Goal: Contribute content: Add original content to the website for others to see

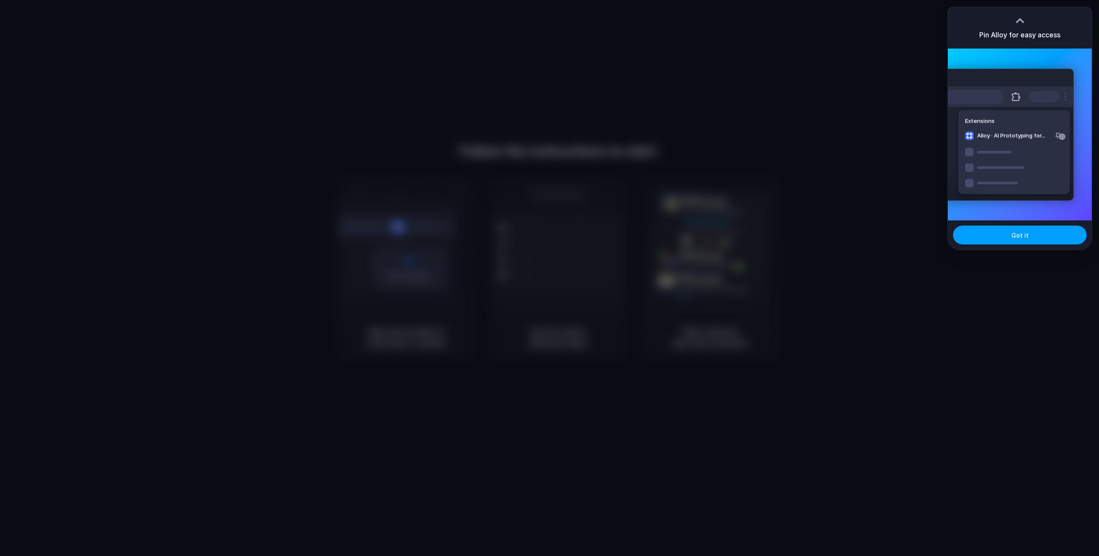
click at [1022, 235] on span "Got it" at bounding box center [1020, 235] width 17 height 9
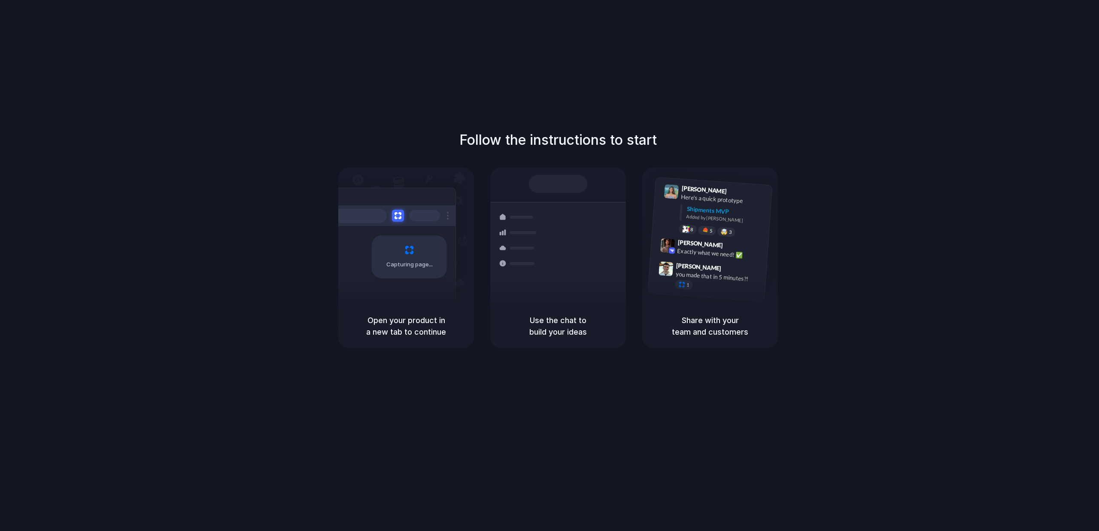
drag, startPoint x: 492, startPoint y: 129, endPoint x: 479, endPoint y: 120, distance: 15.7
click at [490, 127] on div "Follow the instructions to start Capturing page Open your product in a new tab …" at bounding box center [558, 274] width 1117 height 548
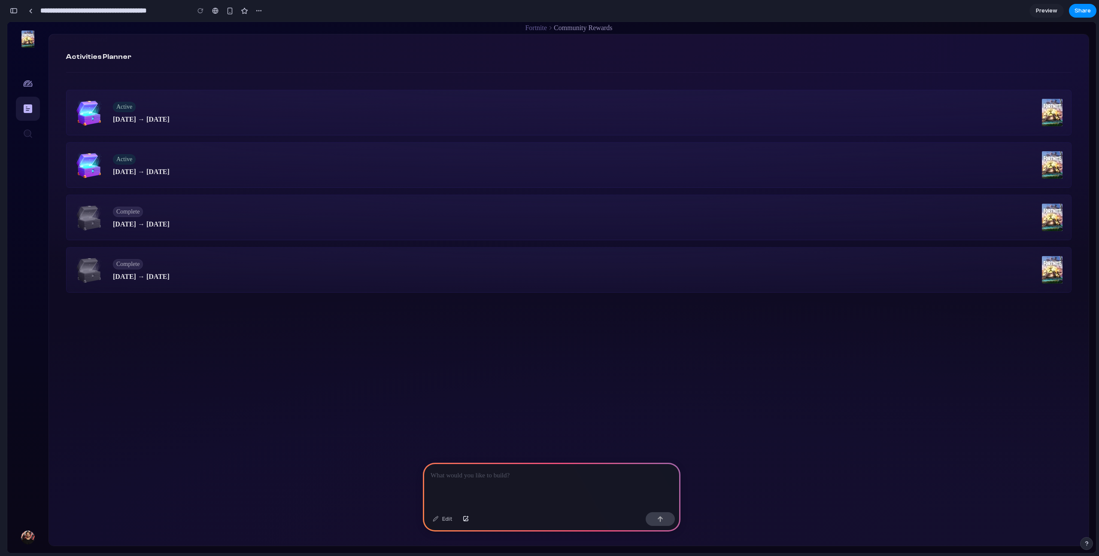
click at [470, 477] on div at bounding box center [552, 486] width 258 height 46
click at [506, 471] on p "**********" at bounding box center [550, 475] width 239 height 10
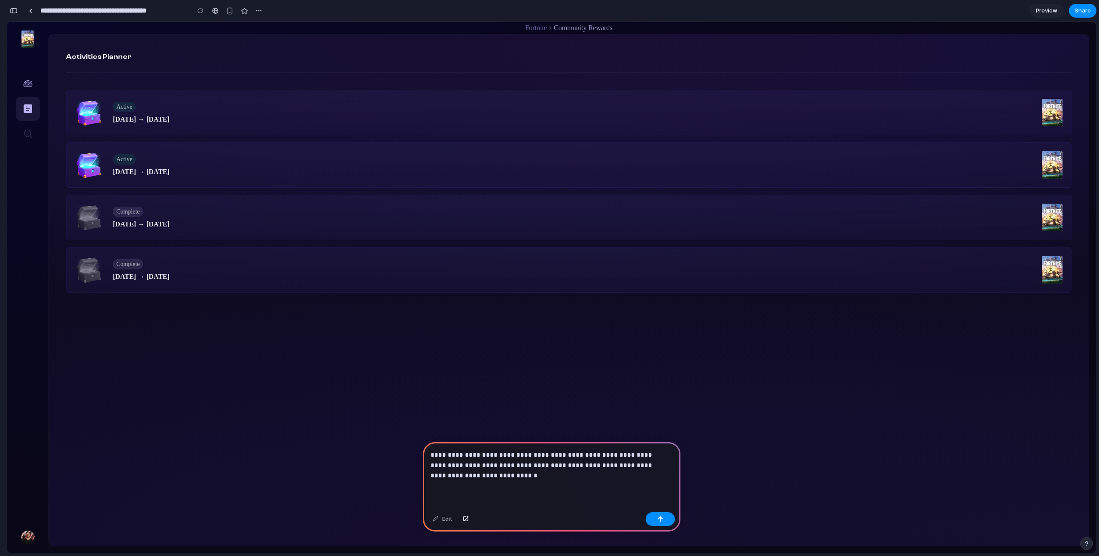
click at [550, 459] on p "**********" at bounding box center [550, 465] width 239 height 31
click at [518, 469] on p "**********" at bounding box center [550, 465] width 239 height 31
click at [604, 460] on p "**********" at bounding box center [550, 465] width 239 height 31
click at [594, 462] on p "**********" at bounding box center [550, 465] width 239 height 31
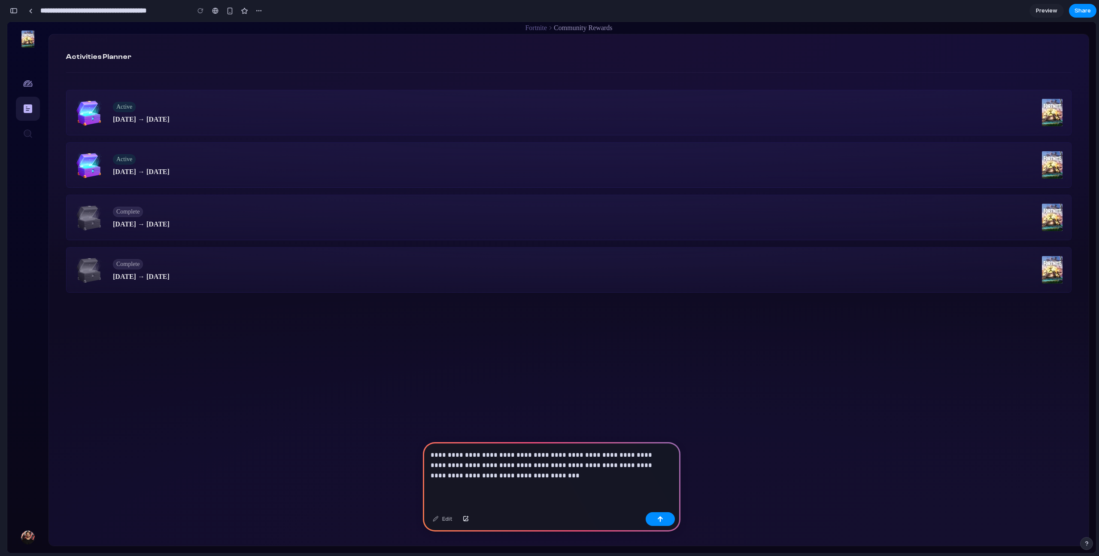
click at [604, 473] on p "**********" at bounding box center [550, 465] width 239 height 31
click at [565, 474] on p "**********" at bounding box center [550, 465] width 239 height 31
click at [605, 476] on p "**********" at bounding box center [550, 465] width 239 height 31
click at [591, 475] on p "**********" at bounding box center [550, 465] width 239 height 31
click at [594, 469] on p "**********" at bounding box center [550, 465] width 239 height 31
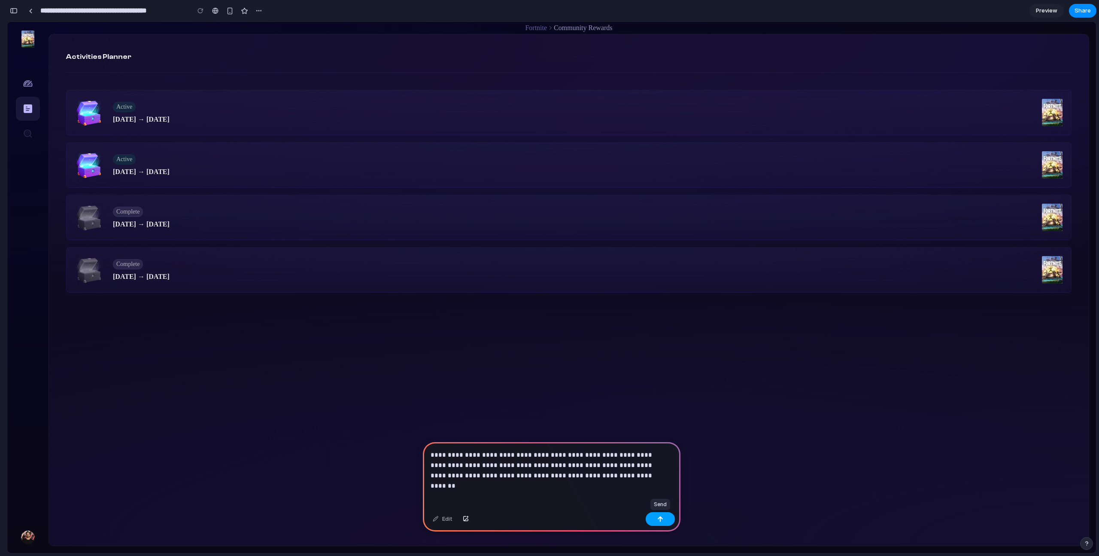
click at [659, 518] on div "button" at bounding box center [661, 519] width 6 height 6
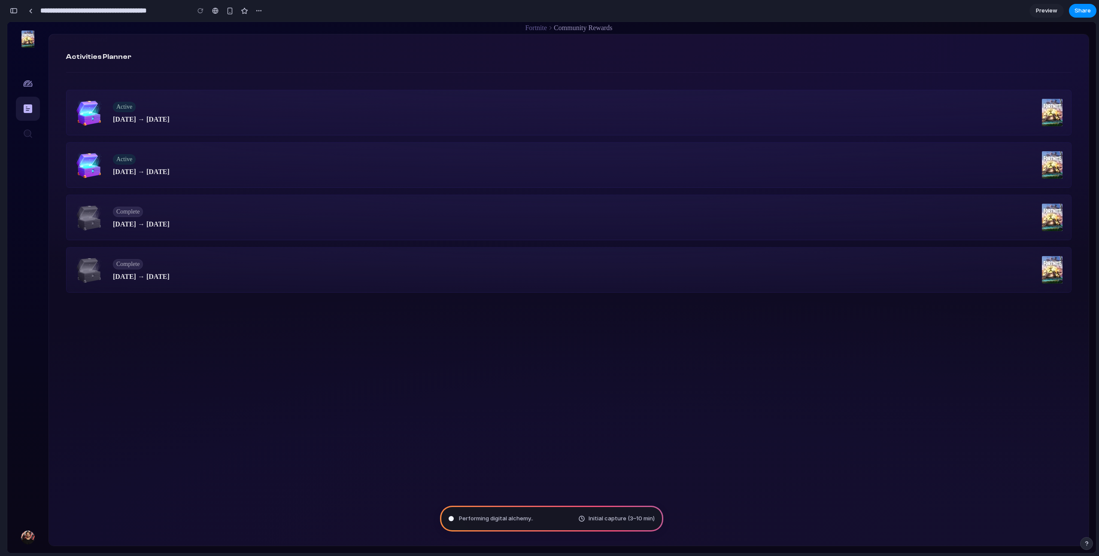
type input "**********"
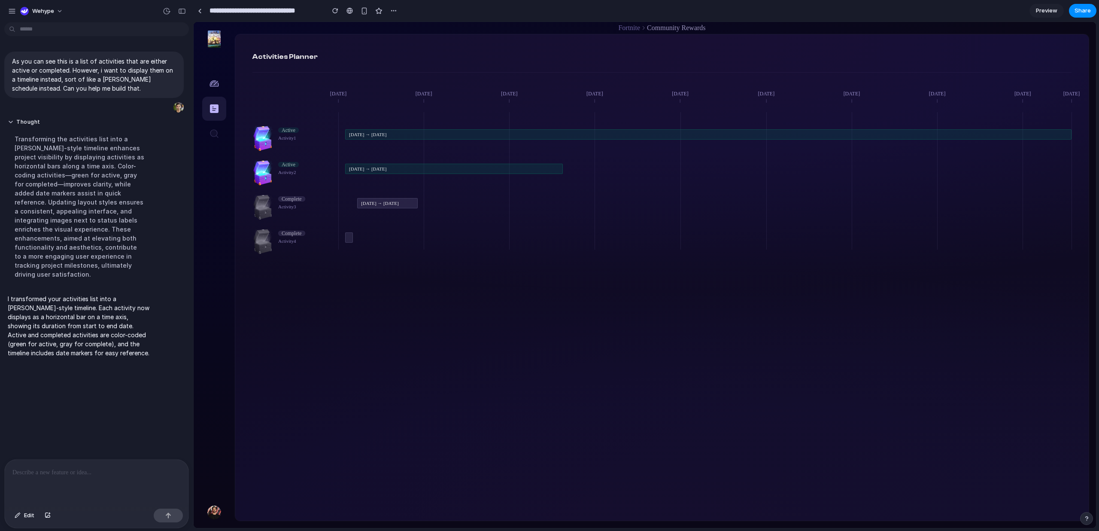
click at [1049, 9] on span "Preview" at bounding box center [1046, 10] width 21 height 9
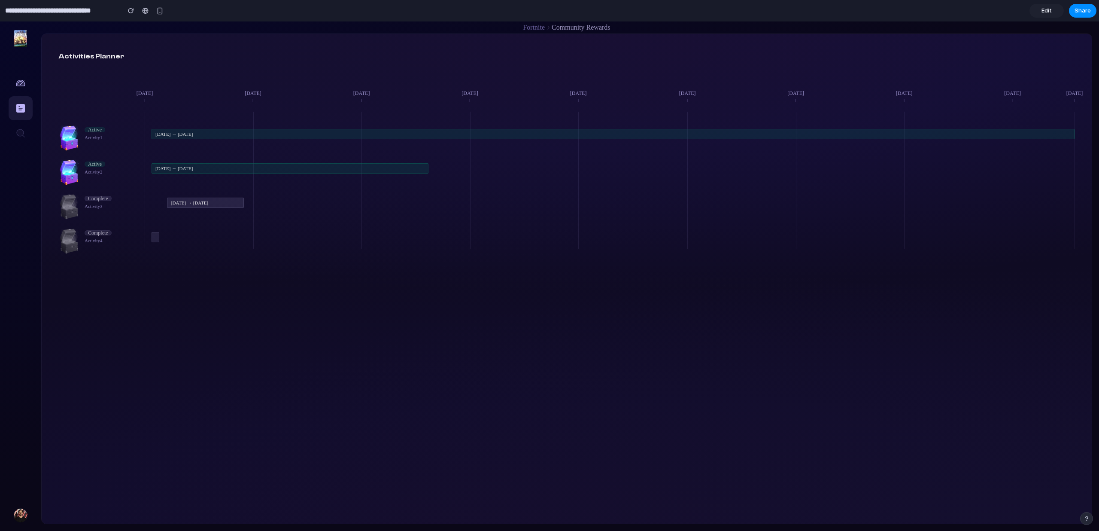
click at [163, 170] on span "Sep 25, 2025 → Oct 13, 2025" at bounding box center [173, 168] width 37 height 7
drag, startPoint x: 199, startPoint y: 166, endPoint x: 235, endPoint y: 171, distance: 36.5
click at [235, 171] on div "Sep 25, 2025 → Oct 13, 2025" at bounding box center [290, 168] width 277 height 10
click at [215, 128] on div "Sep 25, 2025 → Nov 24, 2025" at bounding box center [613, 133] width 923 height 17
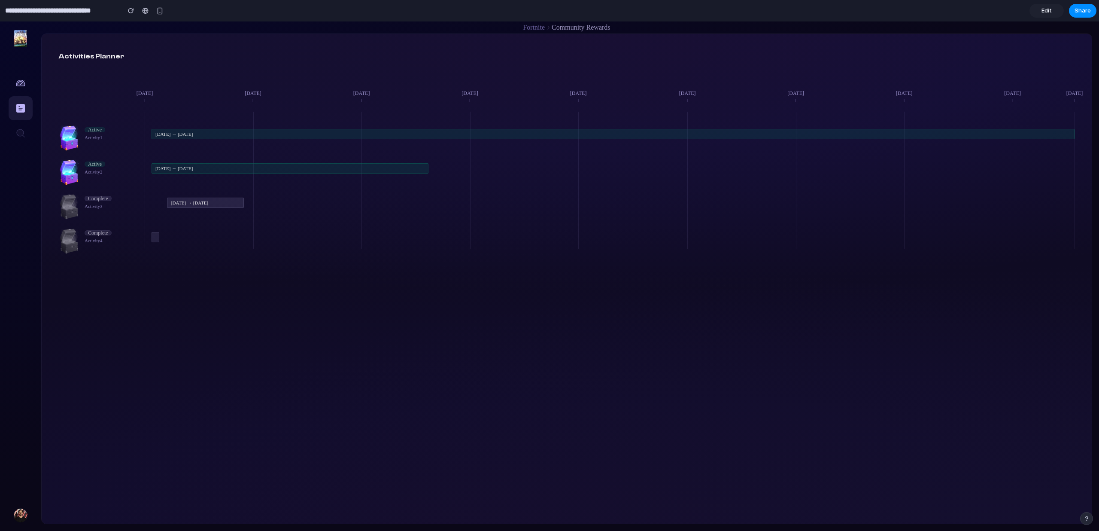
click at [207, 137] on div "Sep 25, 2025 → Nov 24, 2025" at bounding box center [613, 134] width 923 height 10
click at [1087, 9] on span "Share" at bounding box center [1083, 10] width 16 height 9
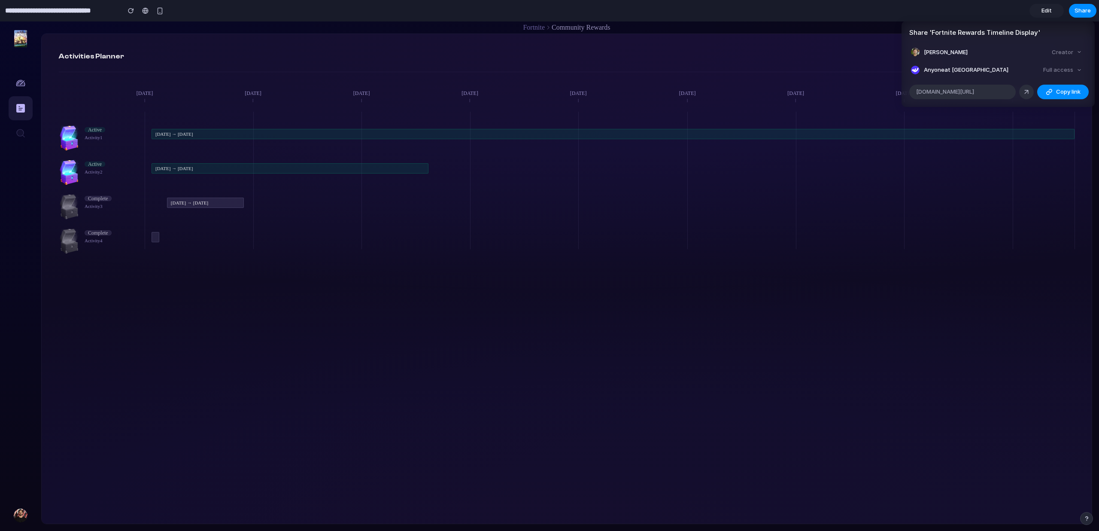
click at [796, 73] on div "Share ' Fortnite Rewards Timeline Display ' Isak Carlsson Creator Anyone at Weh…" at bounding box center [549, 265] width 1099 height 531
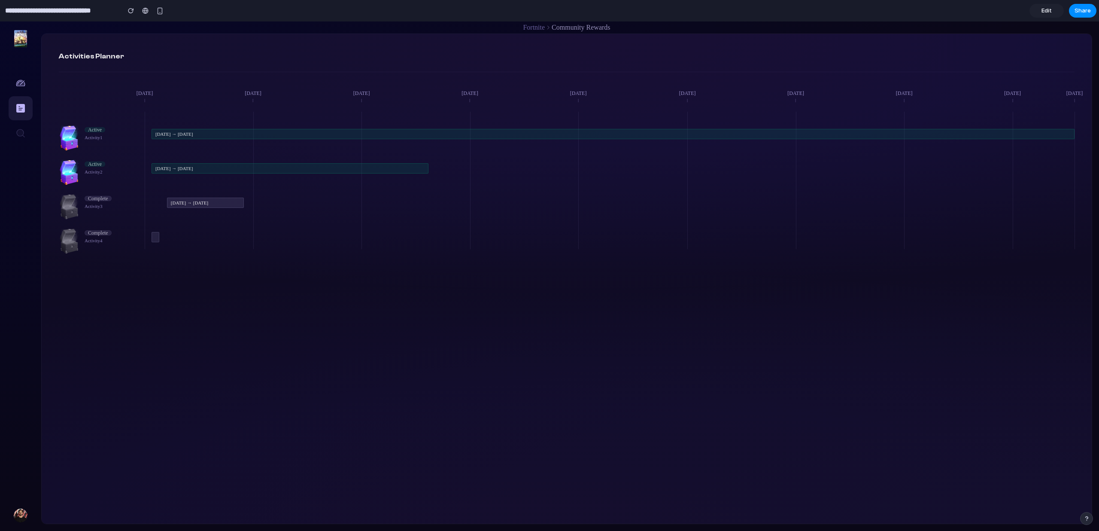
click at [557, 80] on div at bounding box center [567, 80] width 1016 height 17
drag, startPoint x: 176, startPoint y: 204, endPoint x: 223, endPoint y: 207, distance: 47.3
click at [223, 207] on div "Sep 26, 2025 → Oct 1, 2025" at bounding box center [205, 203] width 77 height 10
click at [210, 209] on div "Sep 26, 2025 → Oct 1, 2025" at bounding box center [205, 202] width 77 height 17
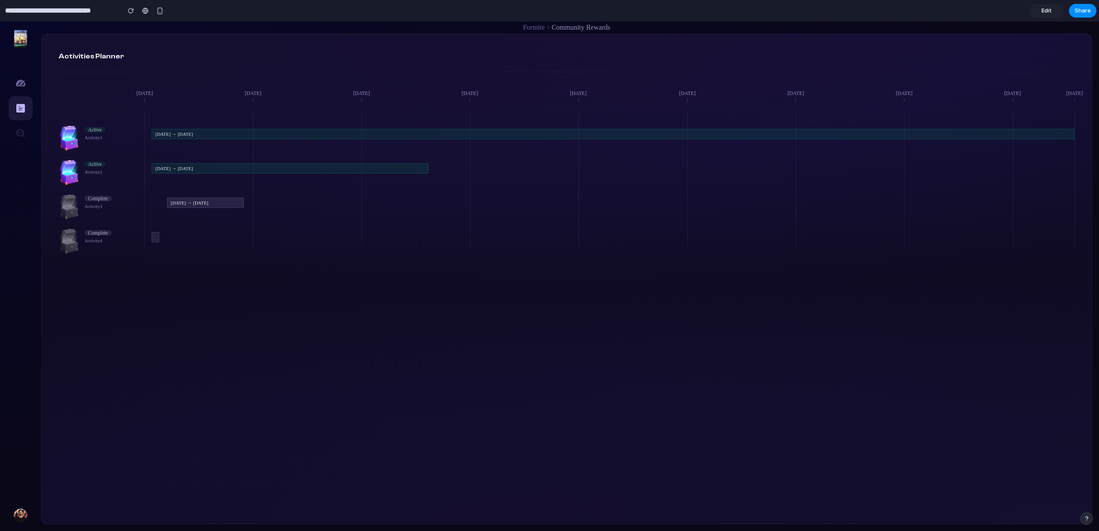
click at [538, 25] on span "Fortnite" at bounding box center [534, 27] width 22 height 7
click at [588, 30] on span "Community Rewards" at bounding box center [581, 27] width 58 height 7
click at [19, 113] on button "button" at bounding box center [21, 108] width 24 height 24
click at [23, 87] on button "button" at bounding box center [21, 83] width 24 height 24
click at [24, 132] on button "button" at bounding box center [21, 133] width 24 height 24
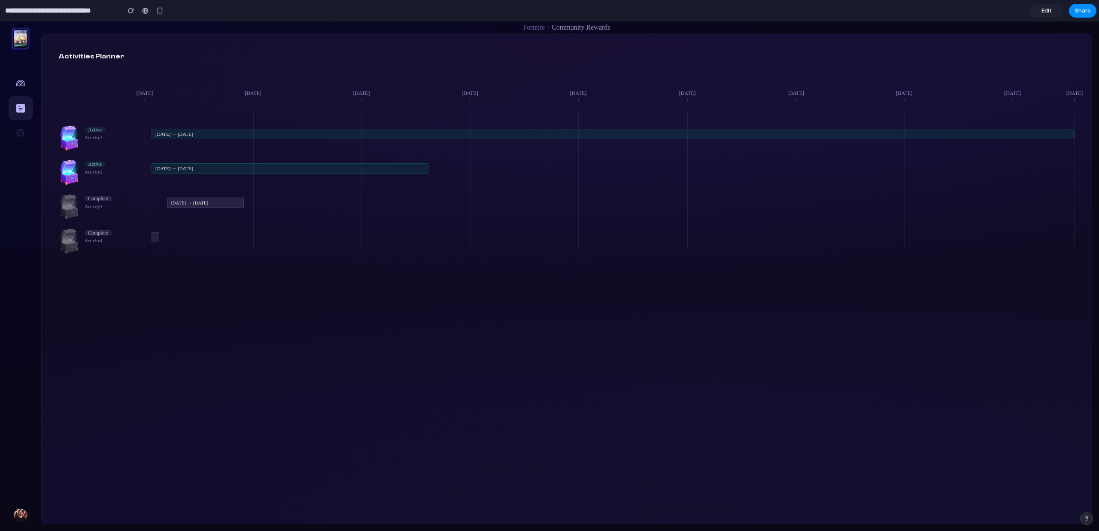
click at [21, 37] on div "button" at bounding box center [20, 38] width 13 height 17
click at [21, 515] on img "button" at bounding box center [21, 515] width 14 height 14
click at [129, 240] on div "Complete Activity 4" at bounding box center [102, 237] width 86 height 21
click at [91, 232] on div "Complete Activity 4" at bounding box center [98, 237] width 27 height 14
click at [192, 205] on span "Sep 26, 2025 → Oct 1, 2025" at bounding box center [189, 202] width 37 height 7
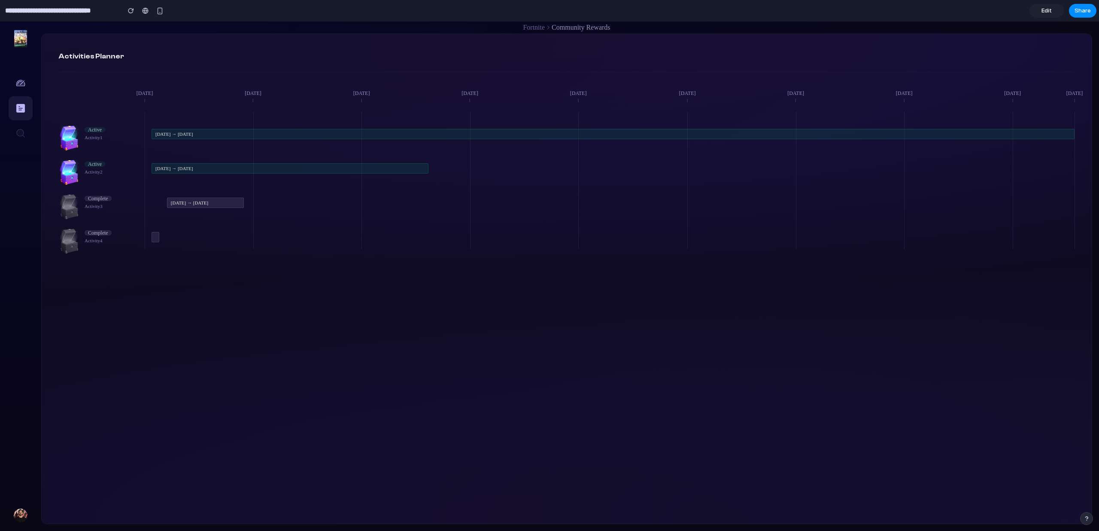
drag, startPoint x: 169, startPoint y: 165, endPoint x: 236, endPoint y: 167, distance: 67.4
click at [228, 167] on div "Sep 25, 2025 → Oct 13, 2025" at bounding box center [290, 168] width 277 height 10
click at [236, 167] on div "Sep 25, 2025 → Oct 13, 2025" at bounding box center [290, 168] width 277 height 10
click at [162, 11] on div "button" at bounding box center [159, 10] width 7 height 7
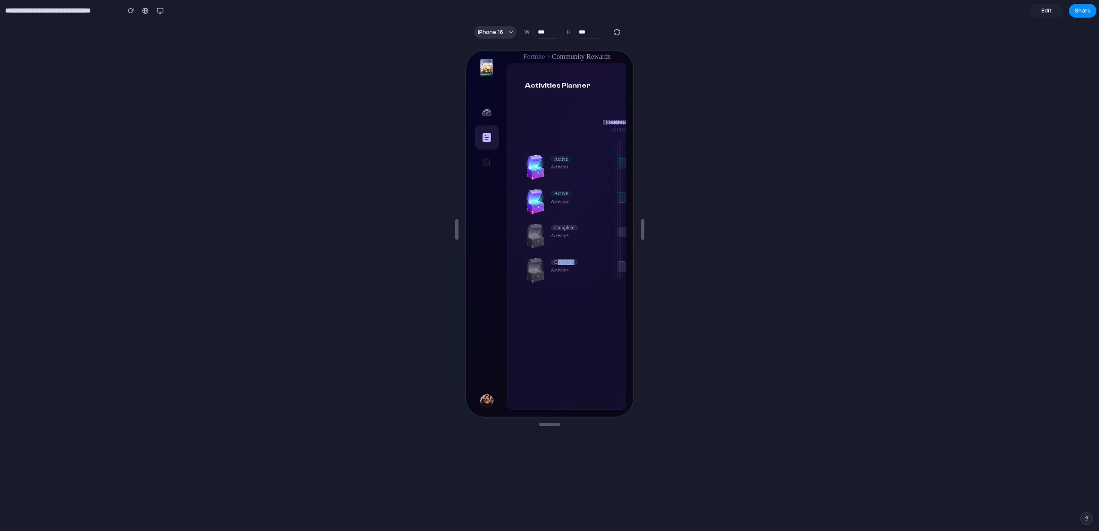
drag, startPoint x: 593, startPoint y: 262, endPoint x: 556, endPoint y: 259, distance: 37.0
click at [557, 259] on div "Complete Activity 4" at bounding box center [567, 265] width 86 height 21
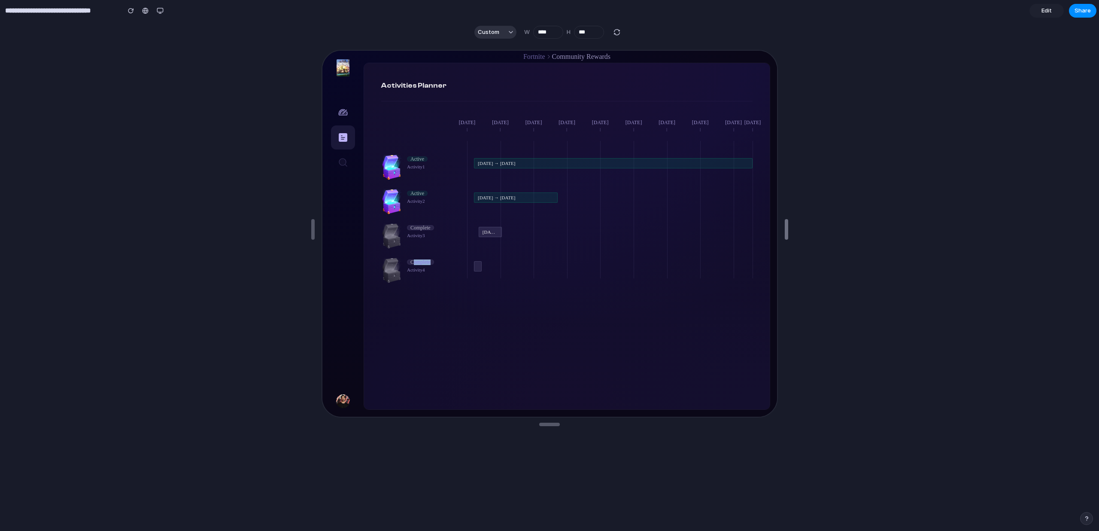
type input "****"
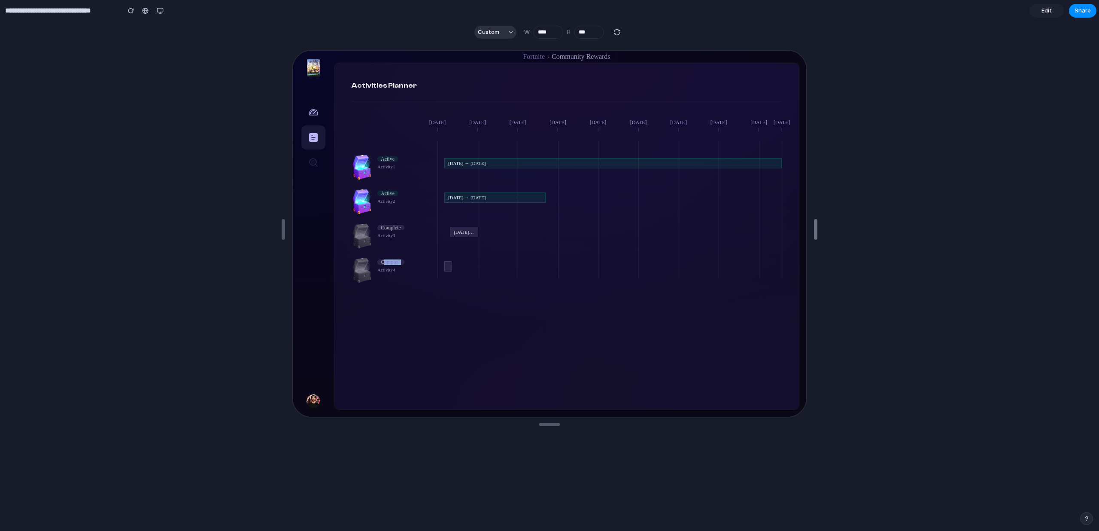
drag, startPoint x: 642, startPoint y: 226, endPoint x: 855, endPoint y: 273, distance: 218.2
click at [146, 14] on div at bounding box center [145, 10] width 6 height 7
click at [160, 9] on div "button" at bounding box center [160, 10] width 7 height 7
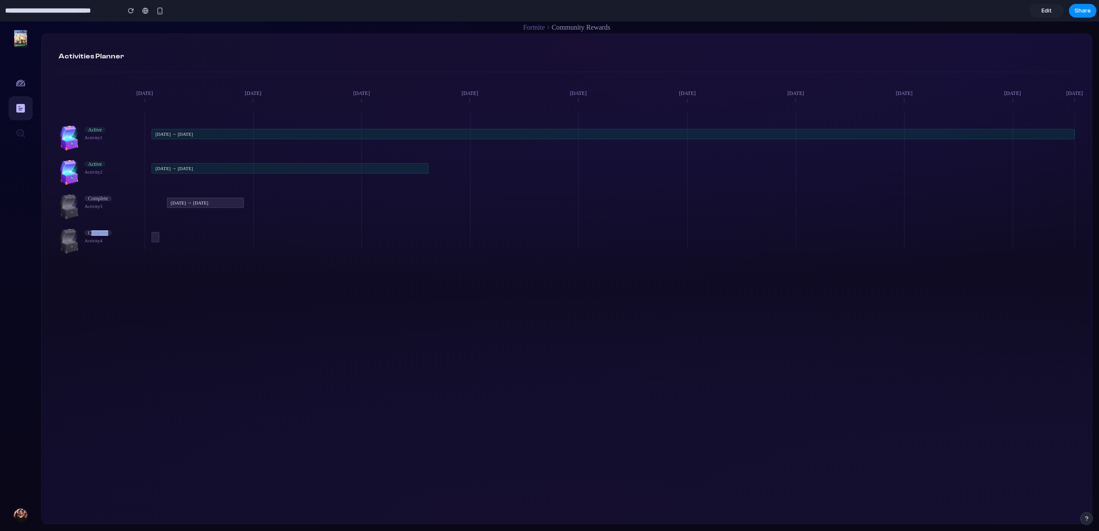
click at [279, 201] on div "Sep 26, 2025 → Oct 1, 2025" at bounding box center [613, 202] width 923 height 17
click at [218, 153] on div "Active Activity 1 Sep 25, 2025 → Nov 24, 2025 Active Activity 2 Sep 25, 2025 → …" at bounding box center [567, 185] width 1016 height 131
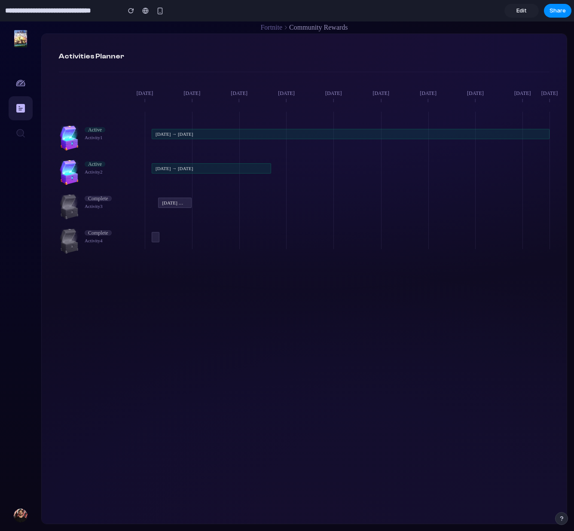
click at [285, 137] on div "Sep 25, 2025 → Nov 24, 2025" at bounding box center [351, 134] width 398 height 10
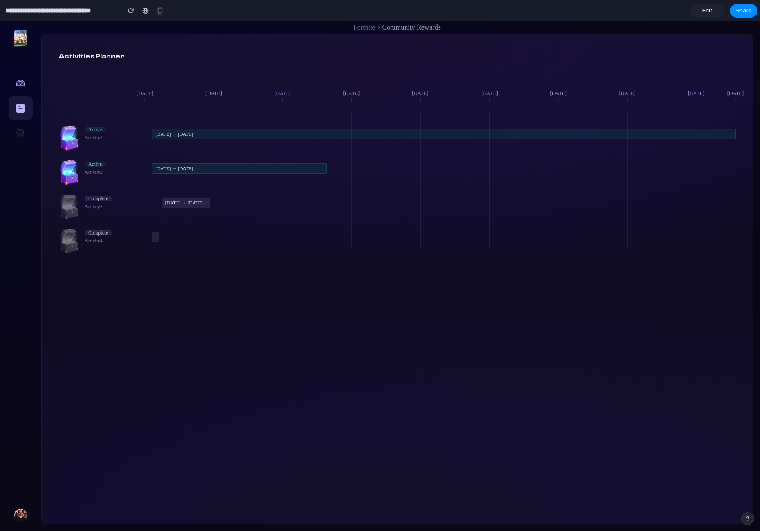
click at [718, 7] on link "Edit" at bounding box center [707, 11] width 34 height 14
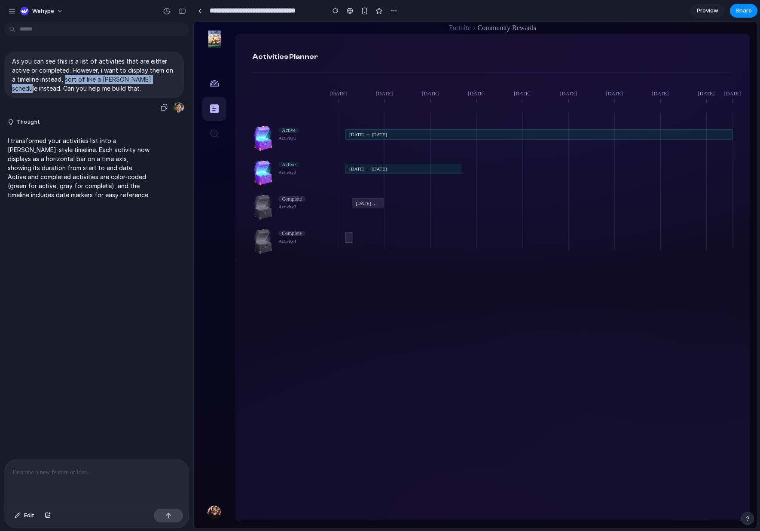
drag, startPoint x: 66, startPoint y: 76, endPoint x: 161, endPoint y: 78, distance: 94.9
click at [161, 78] on p "As you can see this is a list of activities that are either active or completed…" at bounding box center [94, 75] width 164 height 36
click at [158, 80] on p "As you can see this is a list of activities that are either active or completed…" at bounding box center [94, 75] width 164 height 36
click at [201, 12] on div at bounding box center [200, 11] width 4 height 5
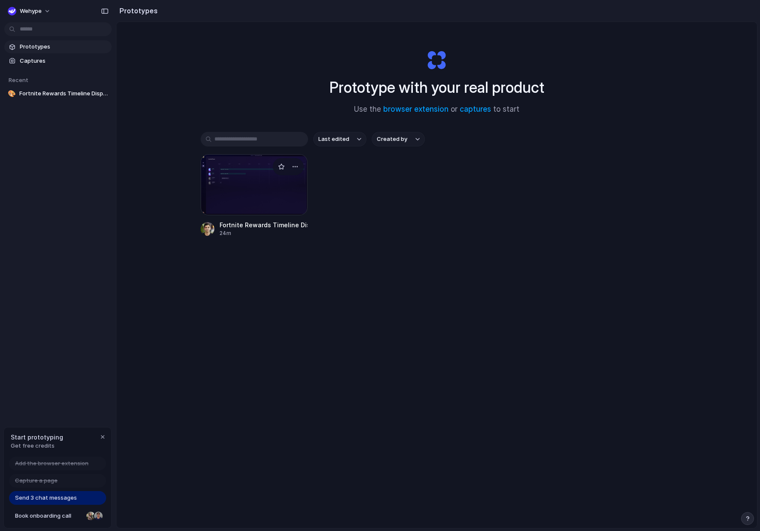
click at [273, 195] on div at bounding box center [254, 184] width 107 height 61
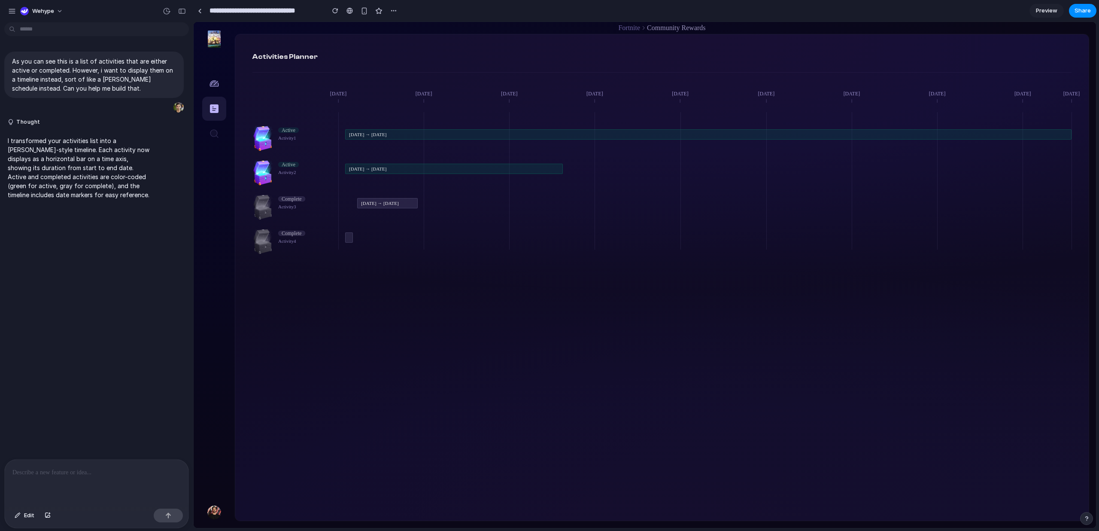
click at [398, 381] on div at bounding box center [662, 392] width 854 height 258
drag, startPoint x: 473, startPoint y: 374, endPoint x: 460, endPoint y: 370, distance: 13.5
click at [473, 374] on div at bounding box center [662, 392] width 854 height 258
drag, startPoint x: 321, startPoint y: 353, endPoint x: 291, endPoint y: 348, distance: 30.4
click at [292, 349] on div at bounding box center [662, 392] width 854 height 258
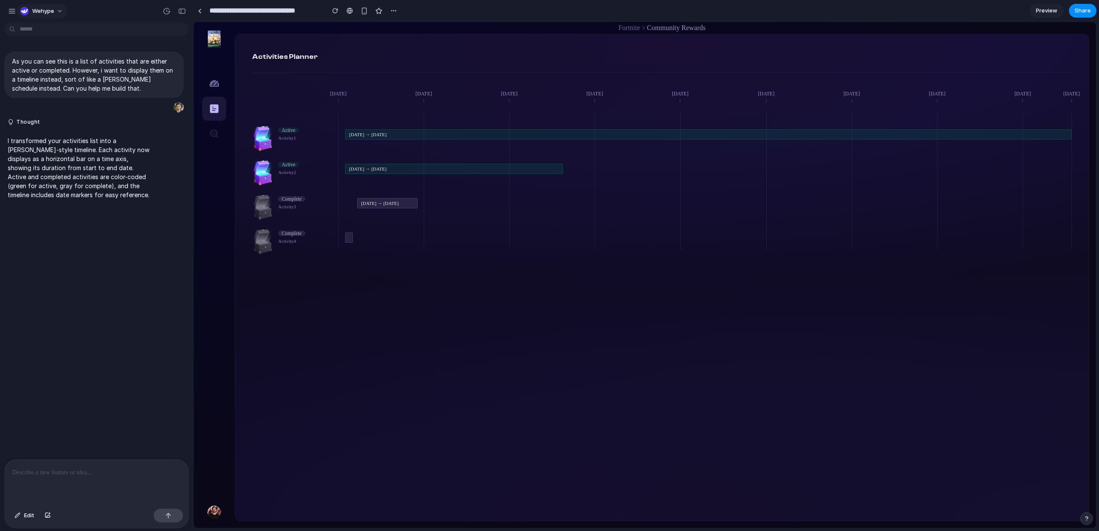
click at [40, 9] on span "Wehype" at bounding box center [43, 11] width 22 height 9
click at [10, 12] on div "Settings Invite members Change theme Sign out" at bounding box center [549, 265] width 1099 height 531
click at [9, 10] on div "button" at bounding box center [12, 11] width 8 height 8
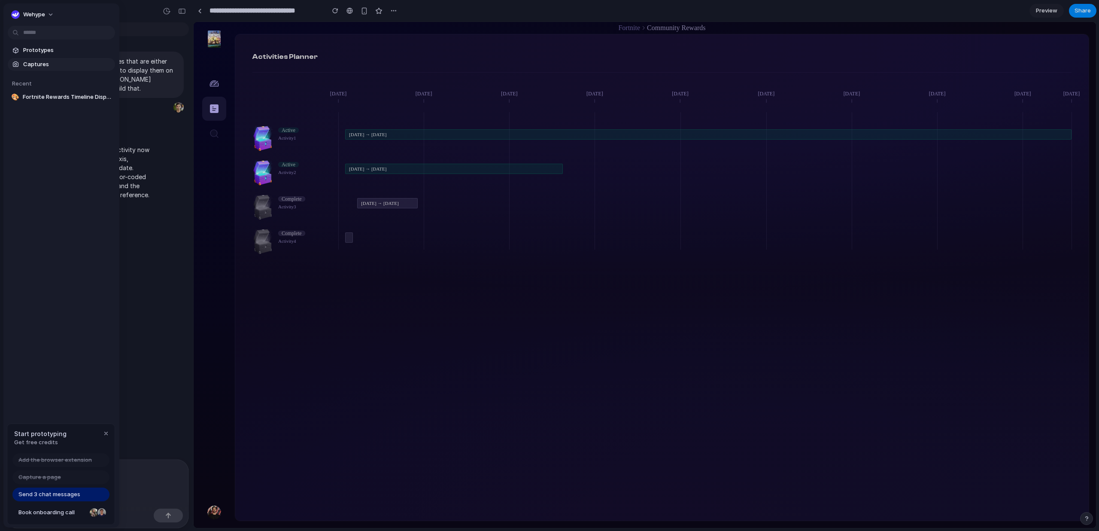
click at [32, 61] on span "Captures" at bounding box center [67, 64] width 88 height 9
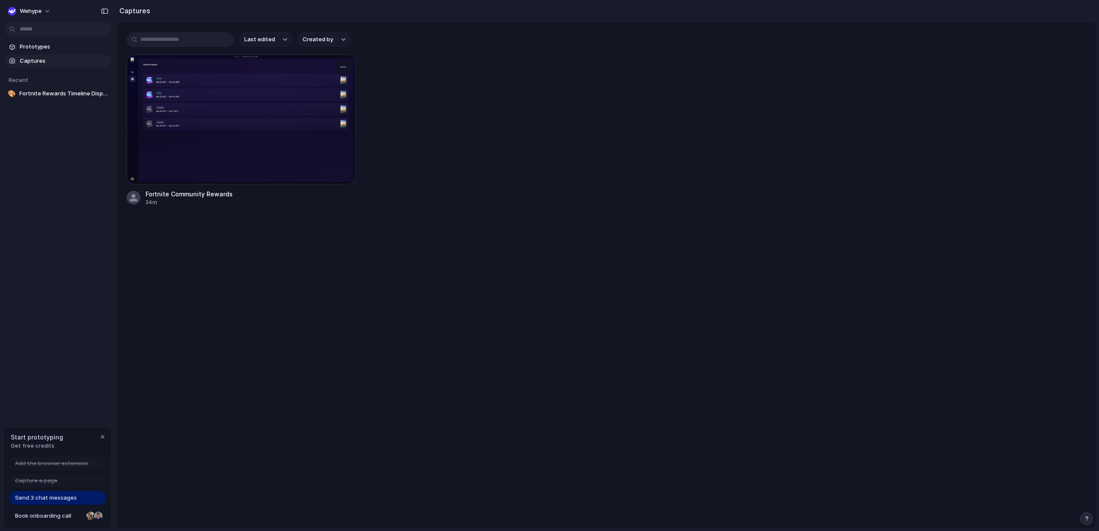
click at [261, 109] on div at bounding box center [241, 120] width 229 height 130
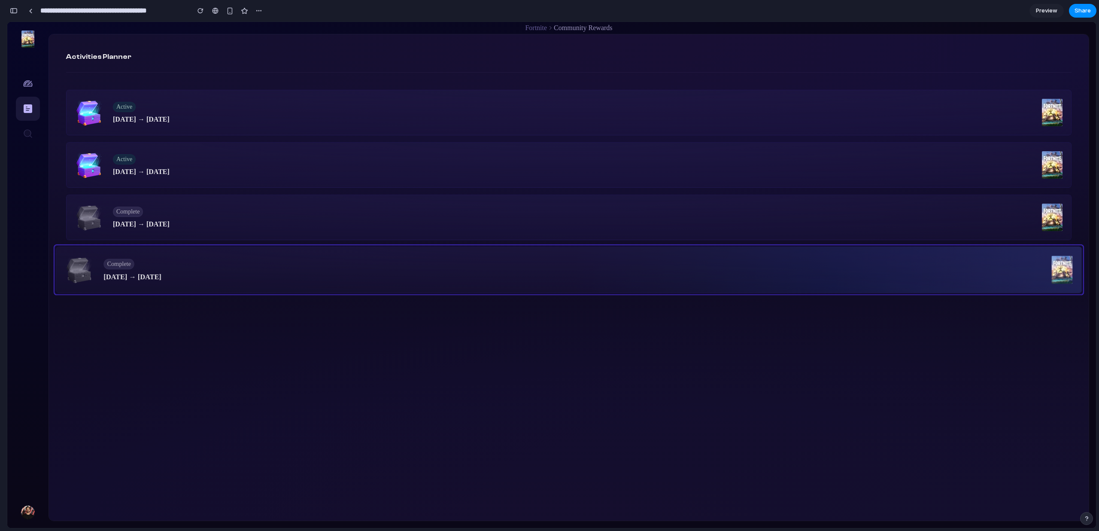
click at [128, 277] on span "Sep 25, 2025 → Sep 25, 2025" at bounding box center [133, 277] width 58 height 8
